Goal: Complete application form

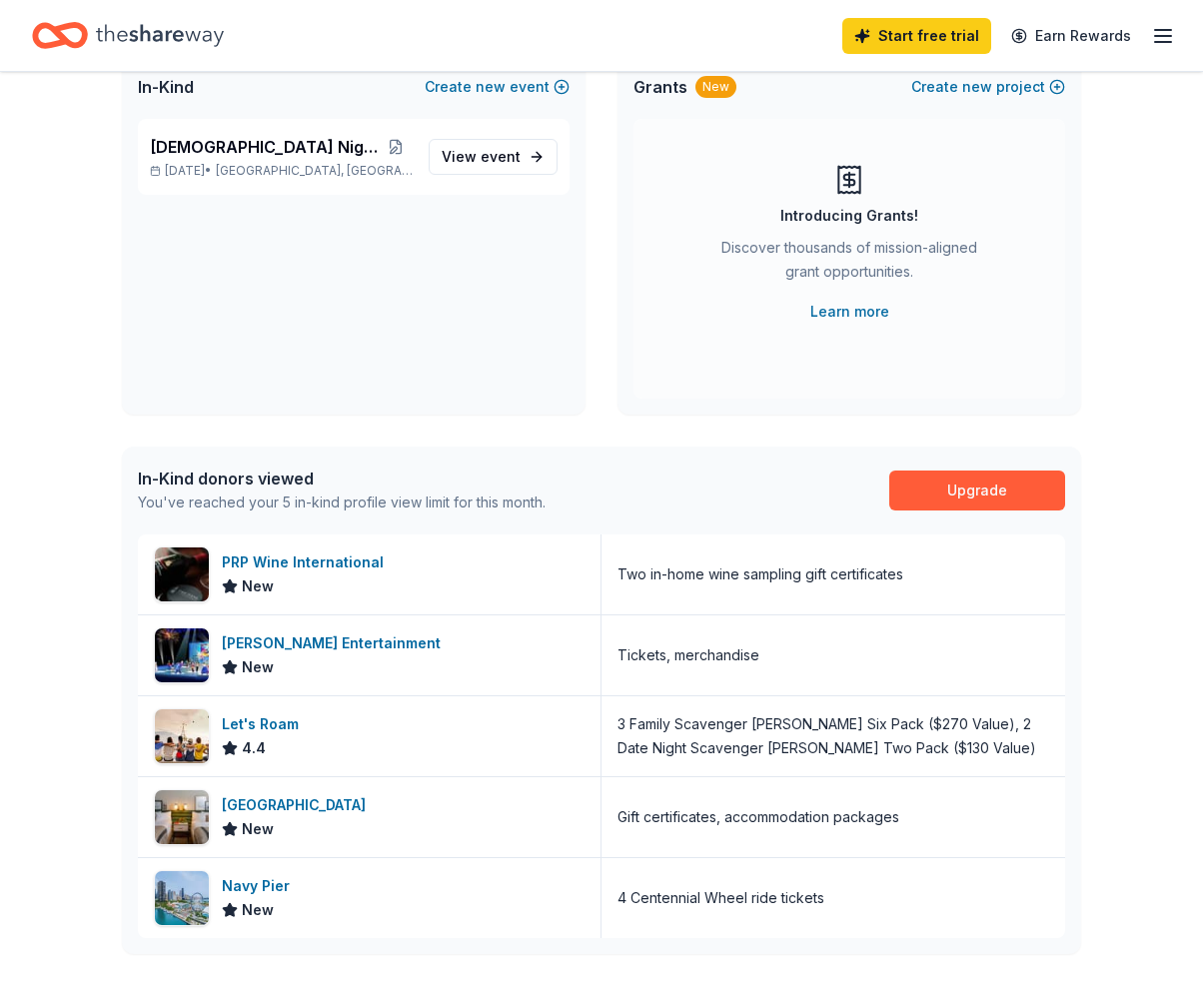
scroll to position [157, 0]
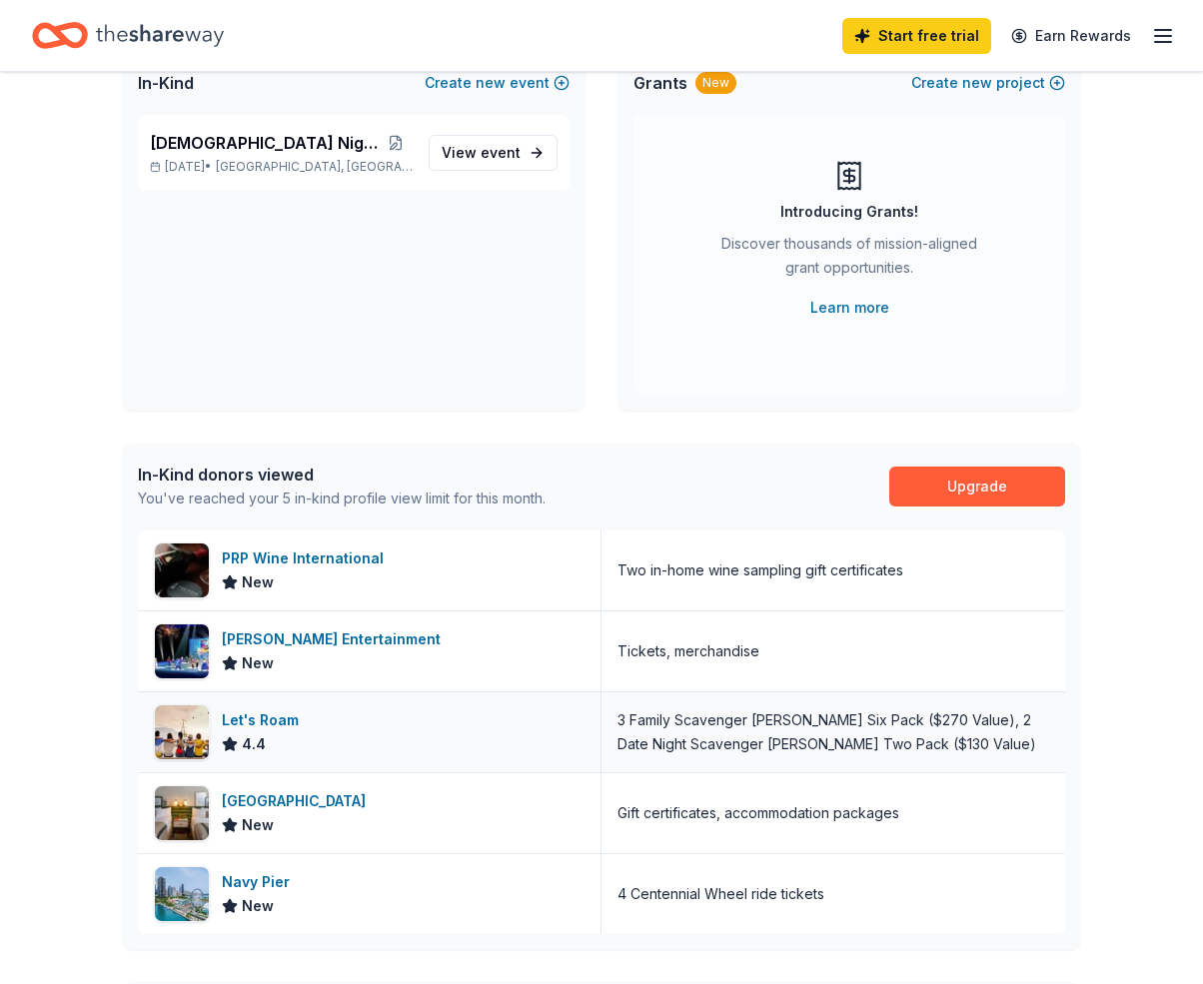
click at [347, 731] on div "Let's Roam 4.4" at bounding box center [369, 732] width 463 height 80
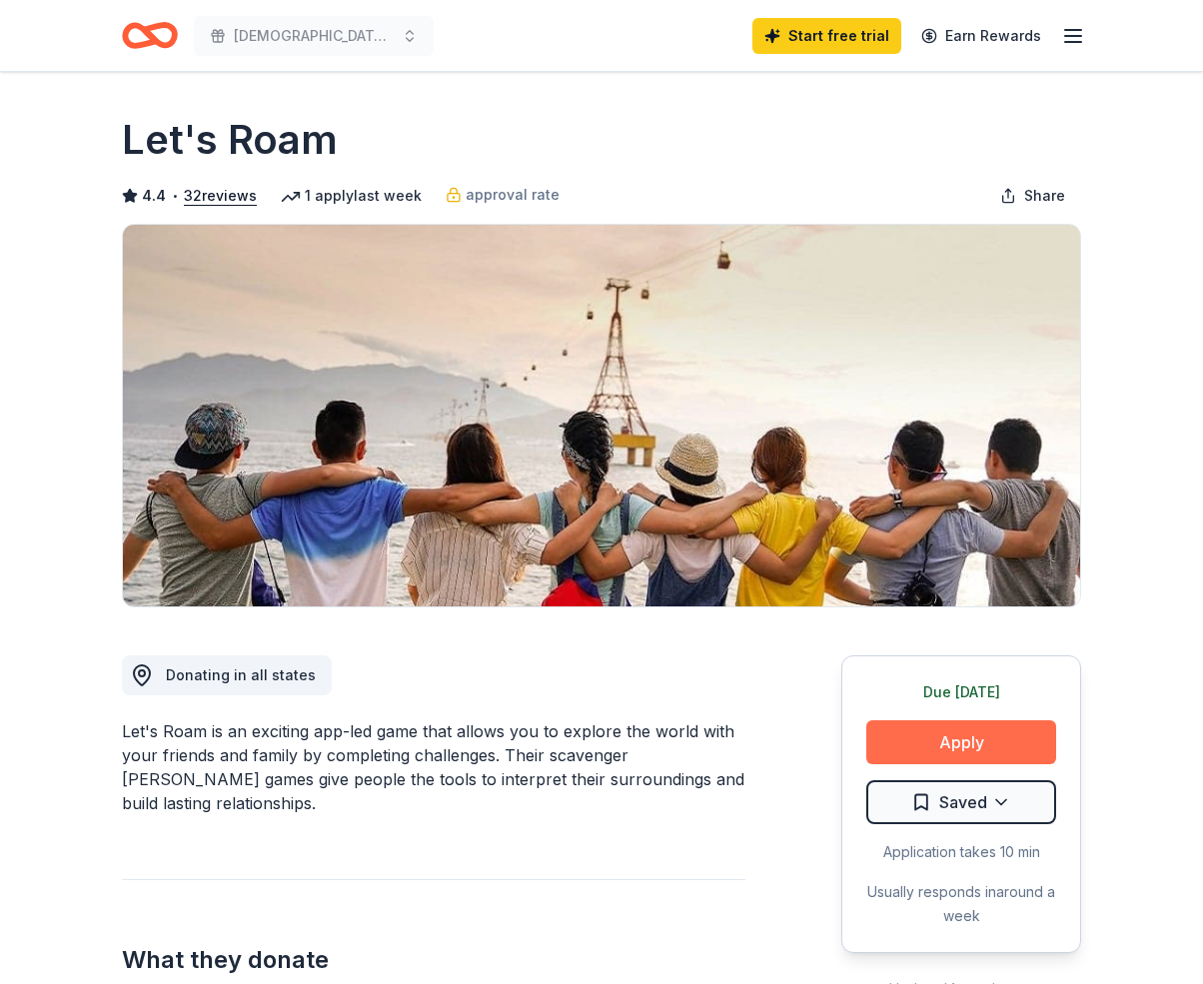
click at [946, 730] on button "Apply" at bounding box center [961, 742] width 190 height 44
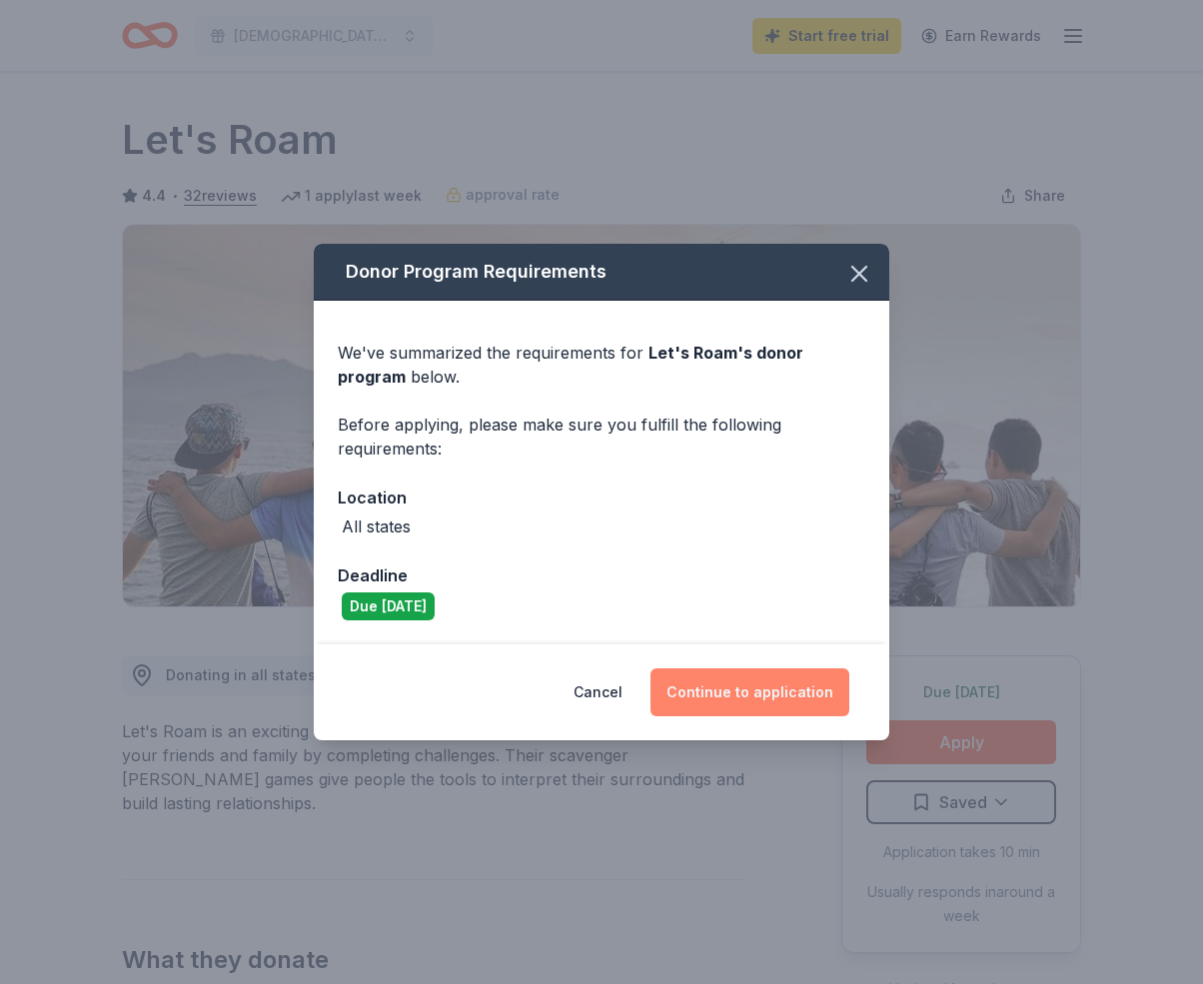
click at [716, 699] on button "Continue to application" at bounding box center [749, 692] width 199 height 48
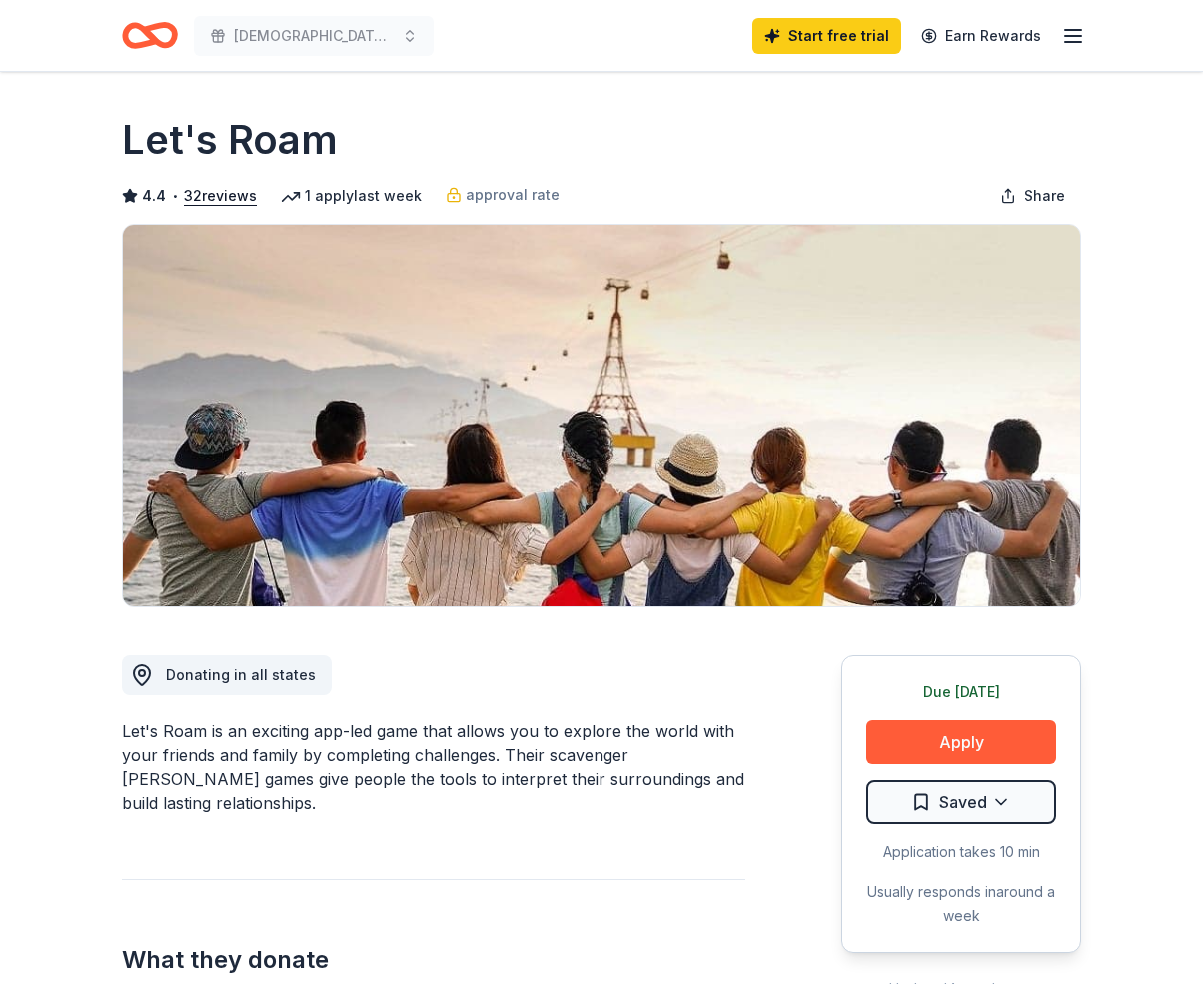
scroll to position [4, 0]
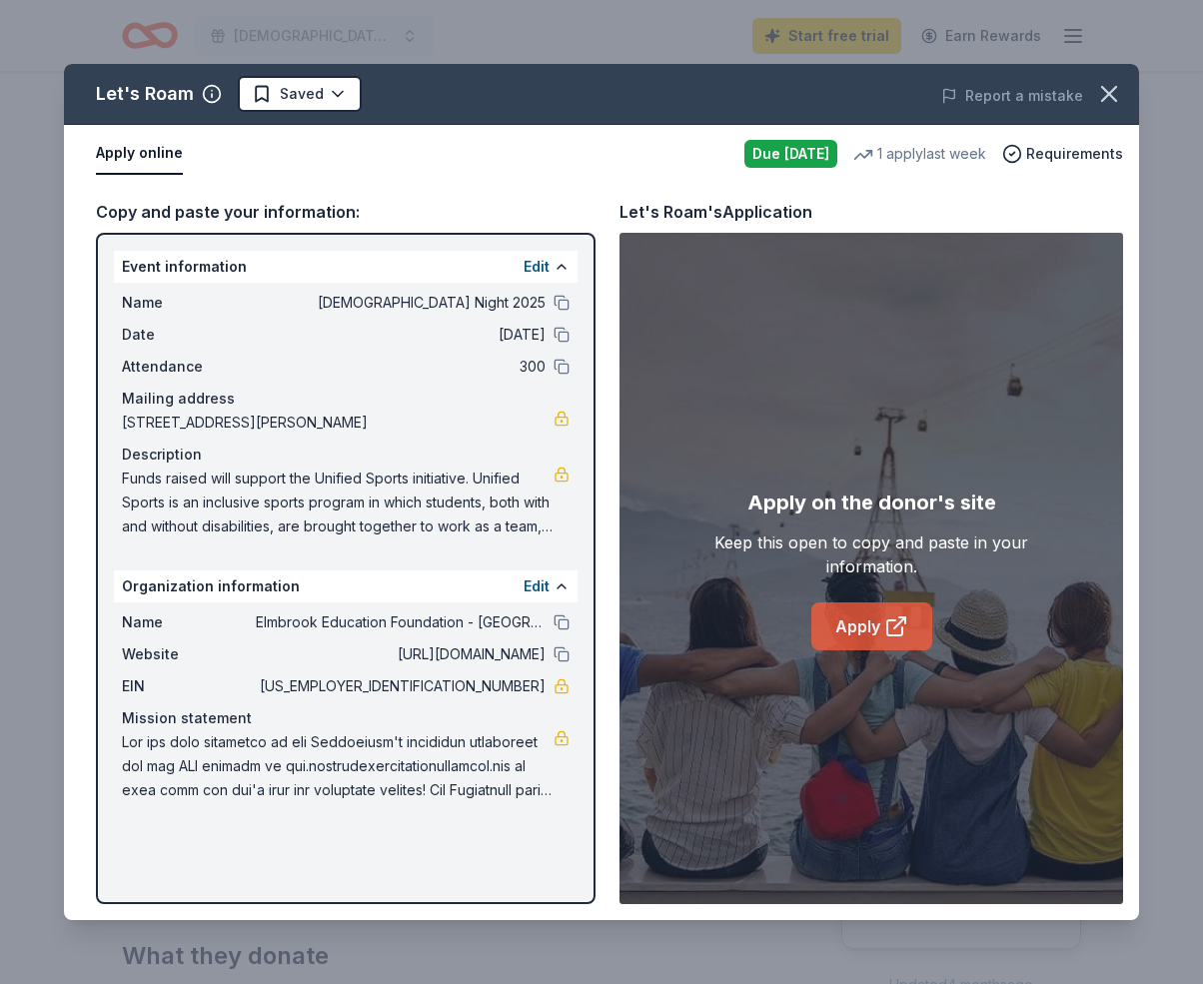
click at [839, 627] on link "Apply" at bounding box center [871, 626] width 121 height 48
click at [209, 92] on icon "button" at bounding box center [212, 94] width 20 height 20
click at [858, 639] on link "Apply" at bounding box center [871, 626] width 121 height 48
